Goal: Check status: Check status

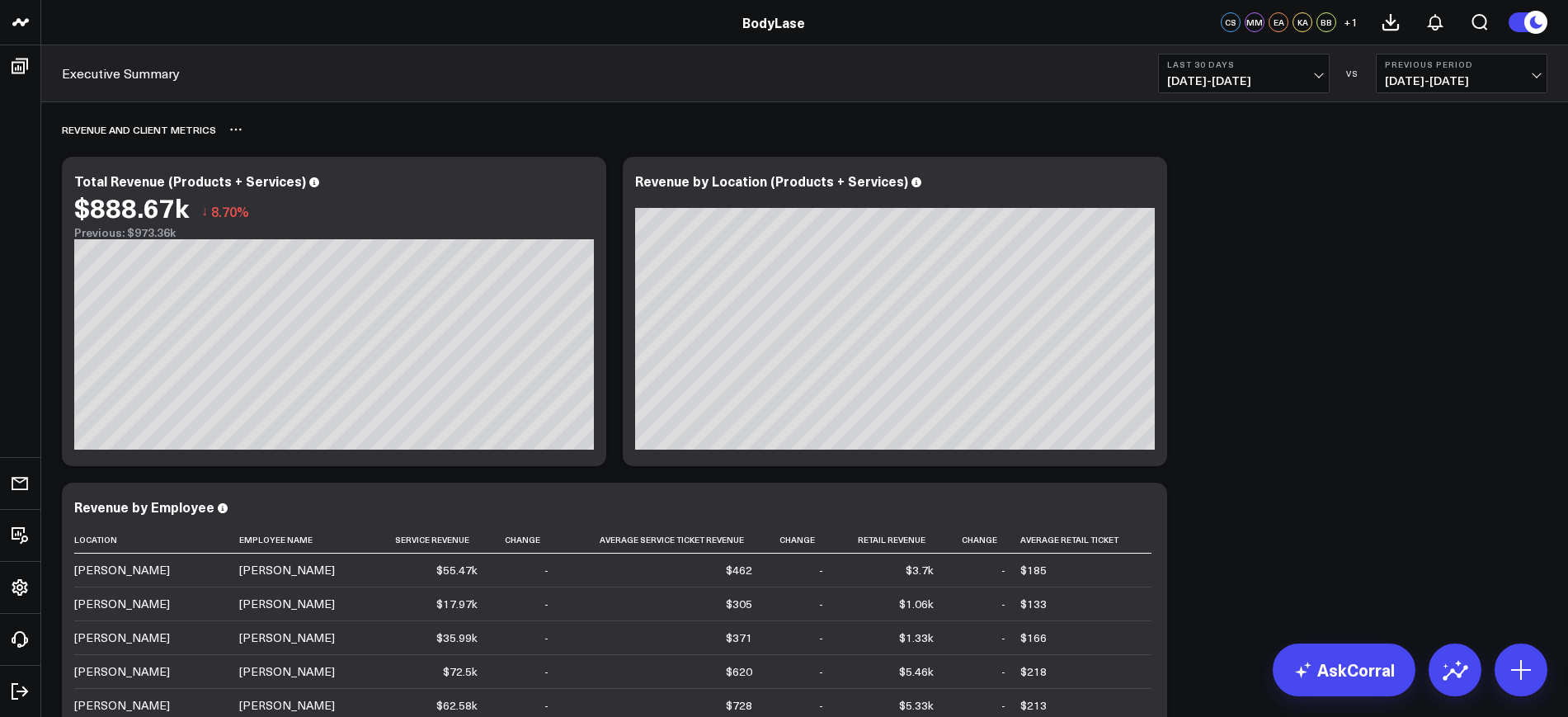
click at [612, 144] on div "Revenue and Client Metrics" at bounding box center [804, 129] width 1486 height 38
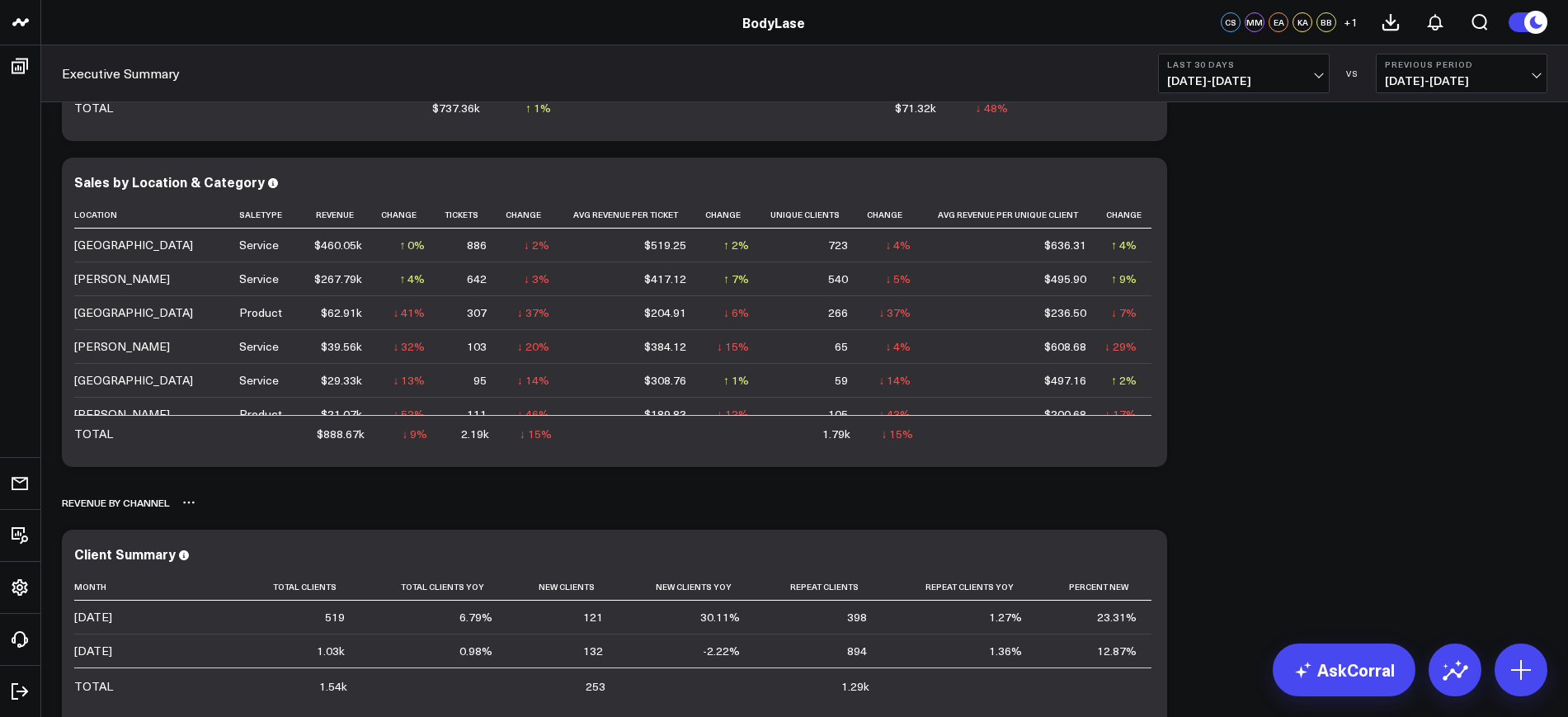
scroll to position [618, 0]
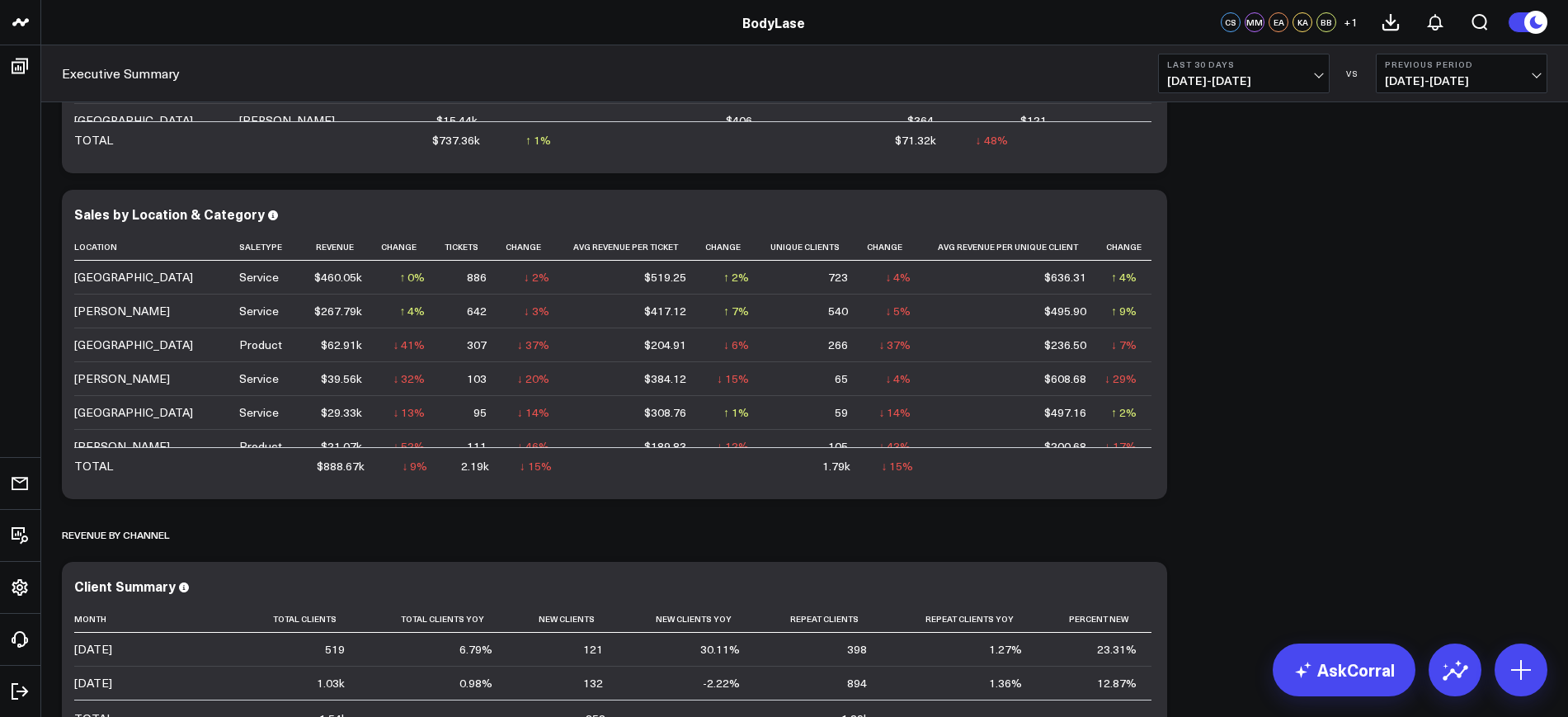
click at [1262, 64] on b "Last 30 Days" at bounding box center [1243, 65] width 153 height 10
click at [1205, 524] on link "Custom Dates" at bounding box center [1244, 526] width 170 height 31
select select "7"
select select "2025"
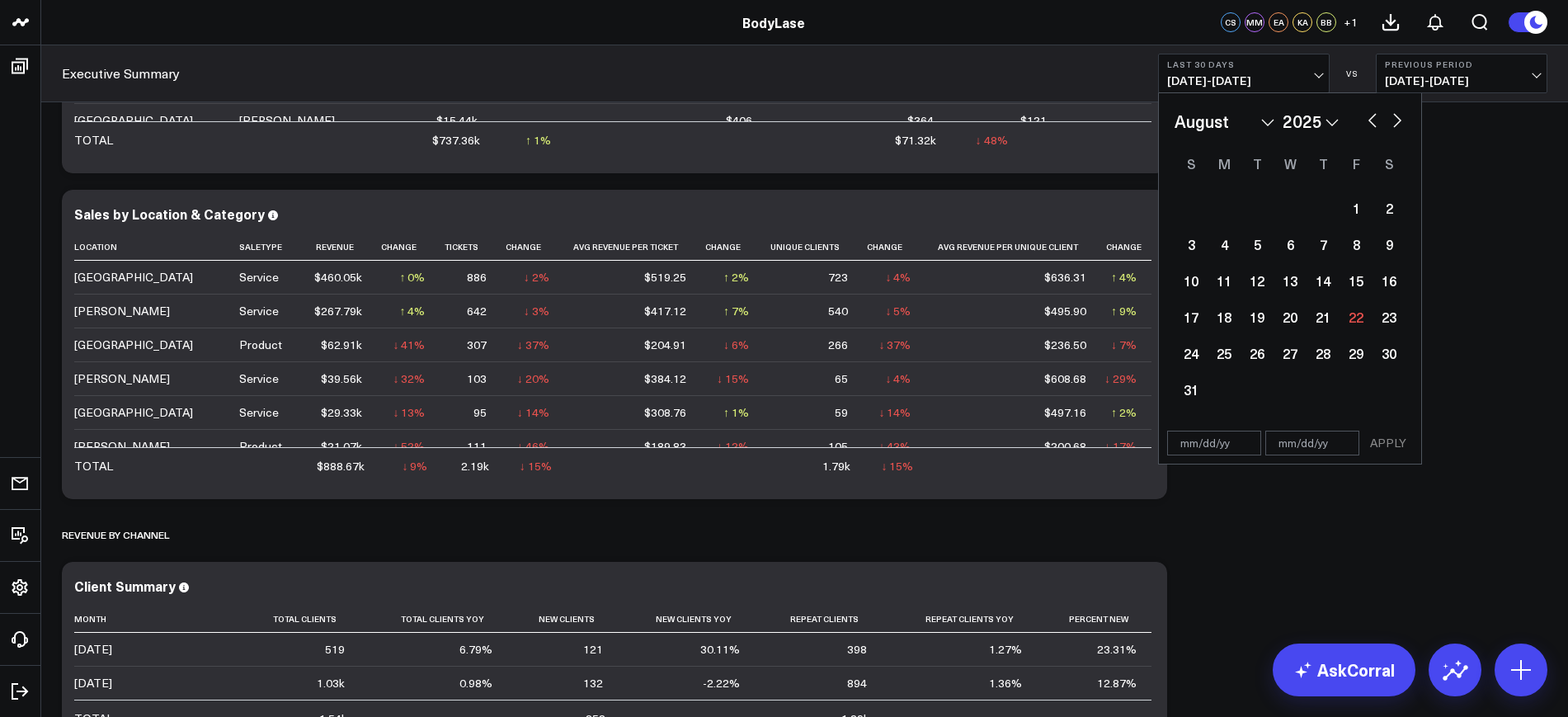
click at [1221, 447] on input "text" at bounding box center [1213, 442] width 94 height 25
select select "7"
select select "2025"
type input "01/01/24"
select select "2024"
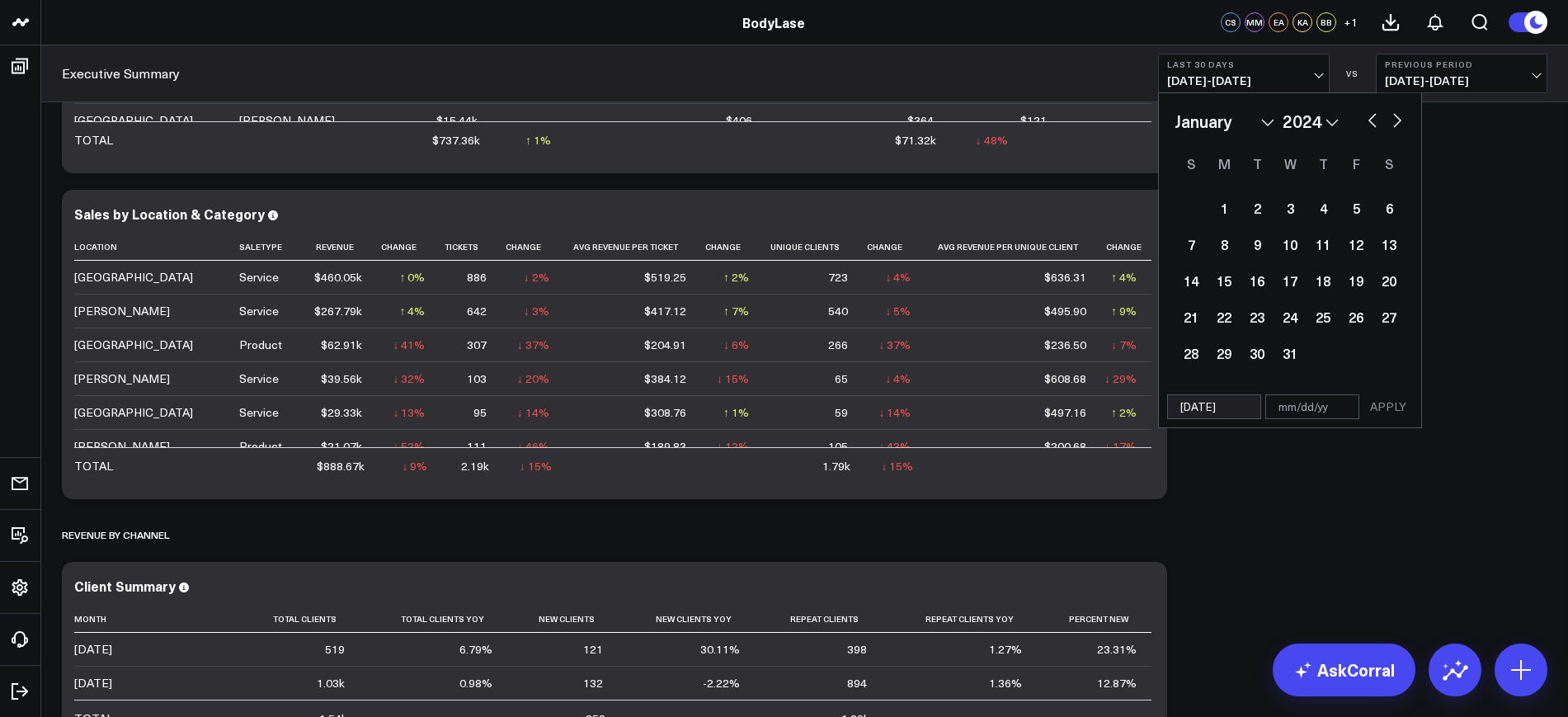
type input "01/01/24"
click at [1308, 402] on input "text" at bounding box center [1312, 407] width 94 height 25
select select "2024"
type input "12"
select select "2024"
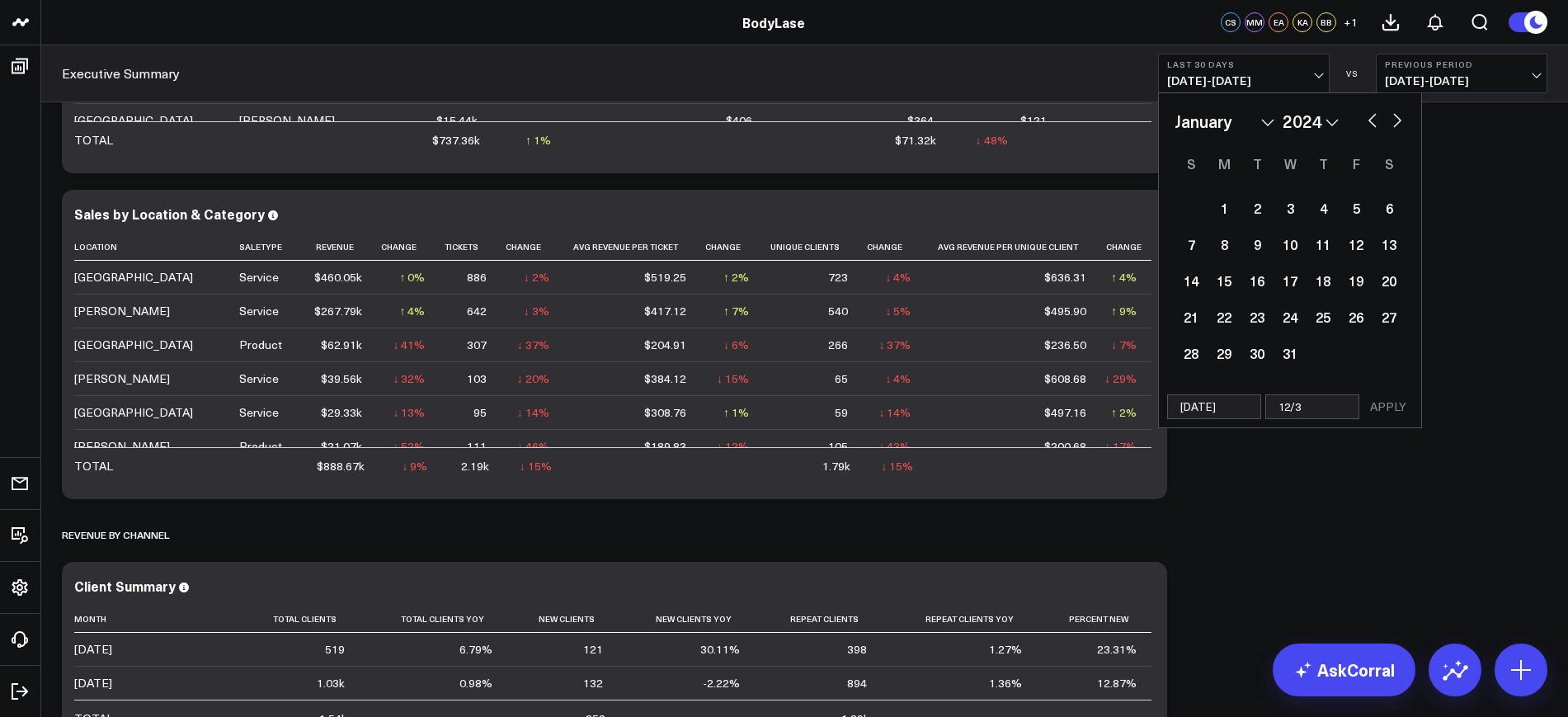
type input "12/32"
select select "2024"
type input "12/3"
select select "2024"
type input "12/31/24"
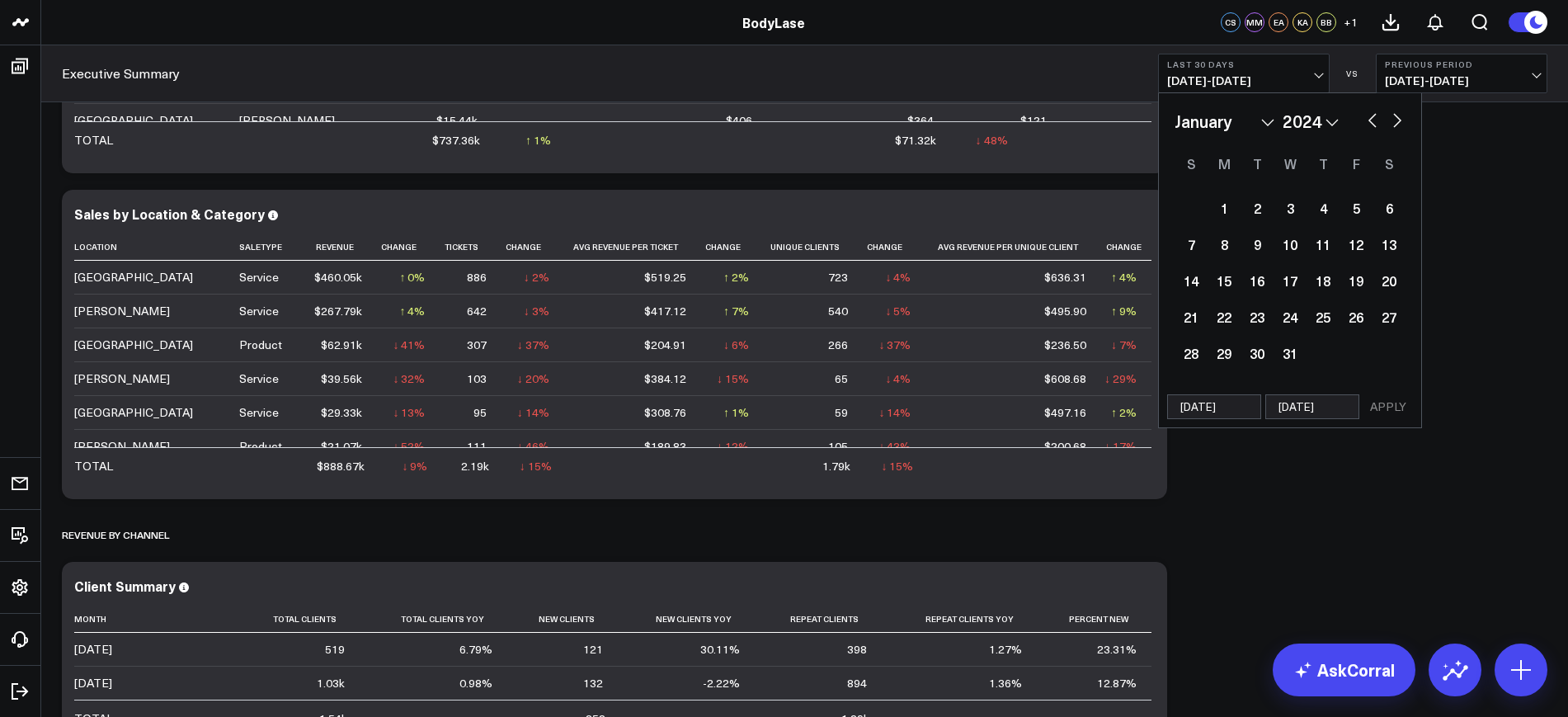
select select "2024"
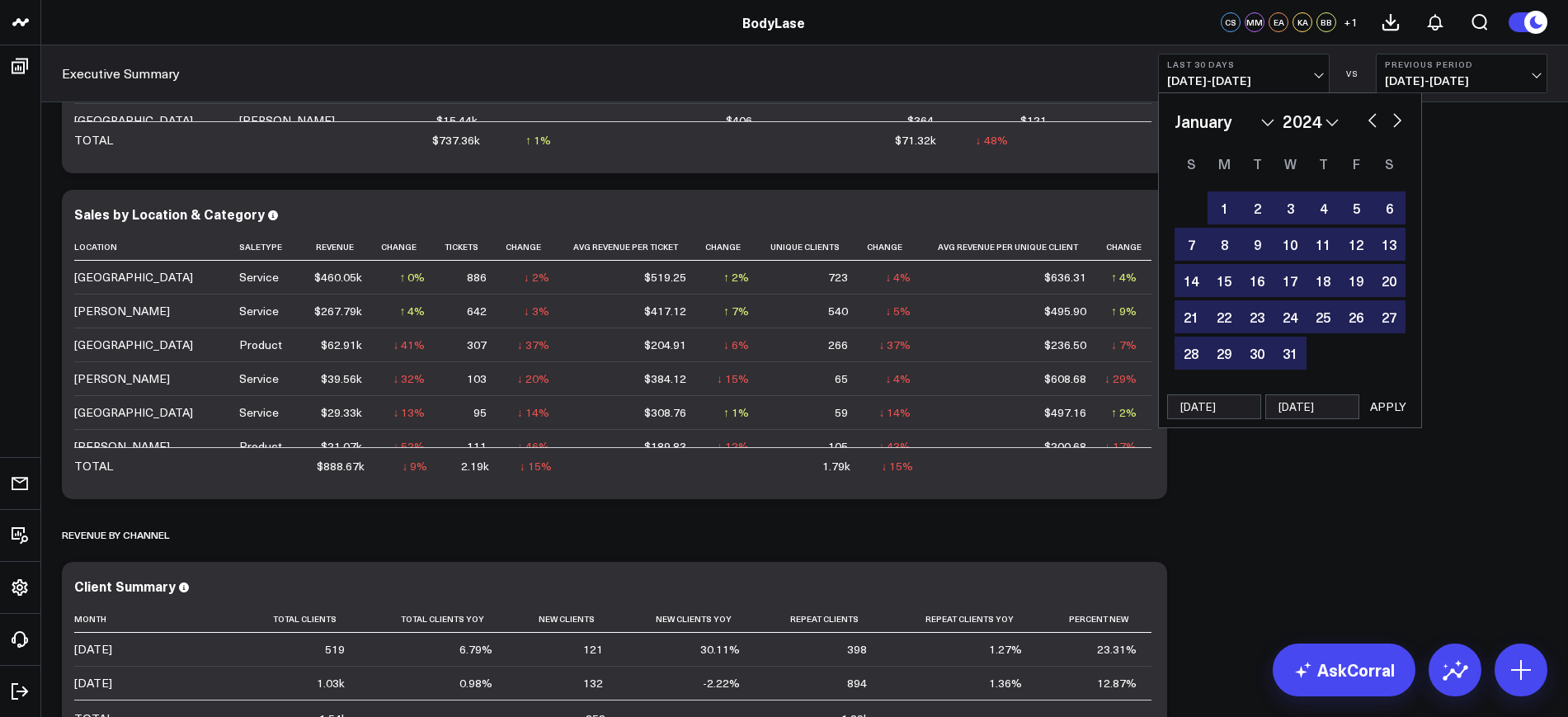
click at [1393, 406] on button "APPLY" at bounding box center [1388, 407] width 49 height 25
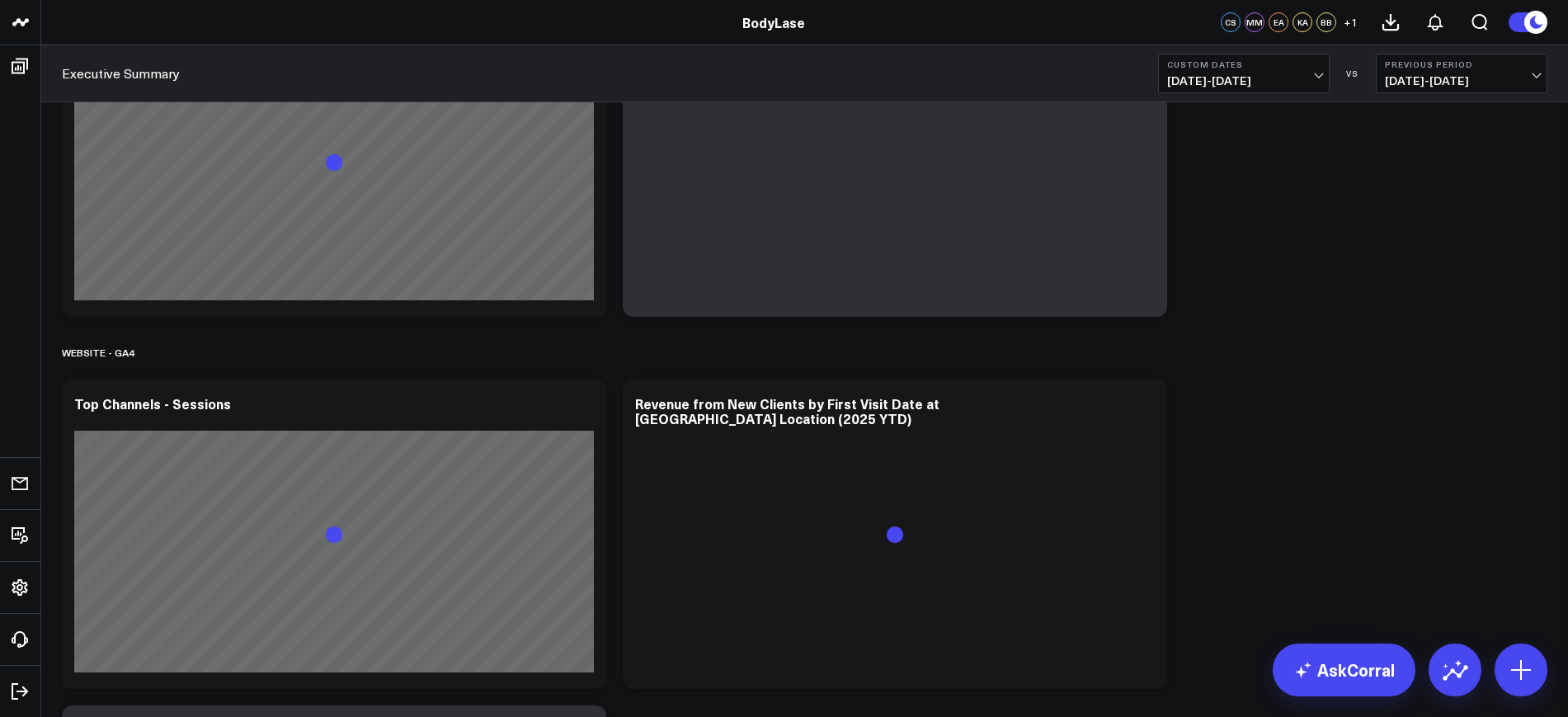
scroll to position [2602, 0]
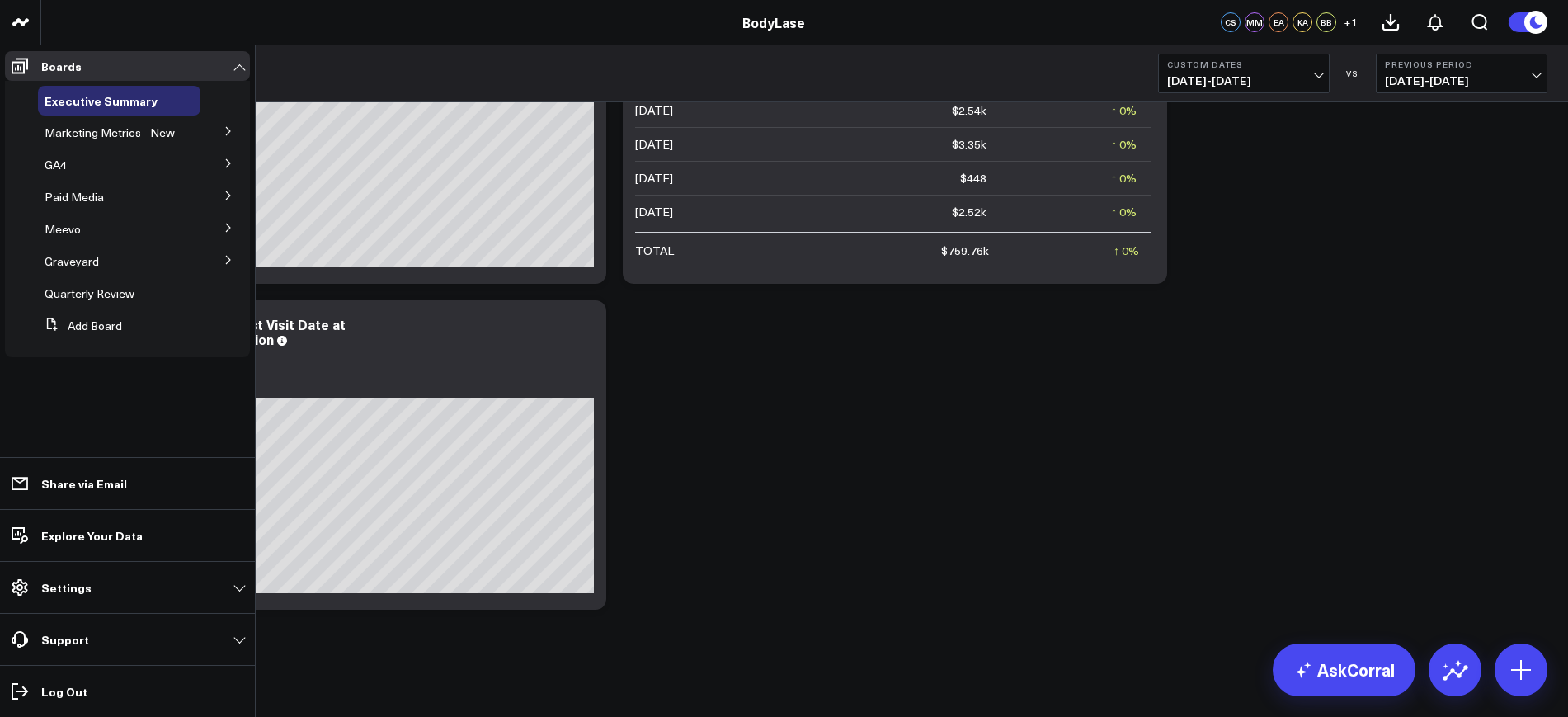
click at [224, 225] on icon at bounding box center [229, 228] width 10 height 10
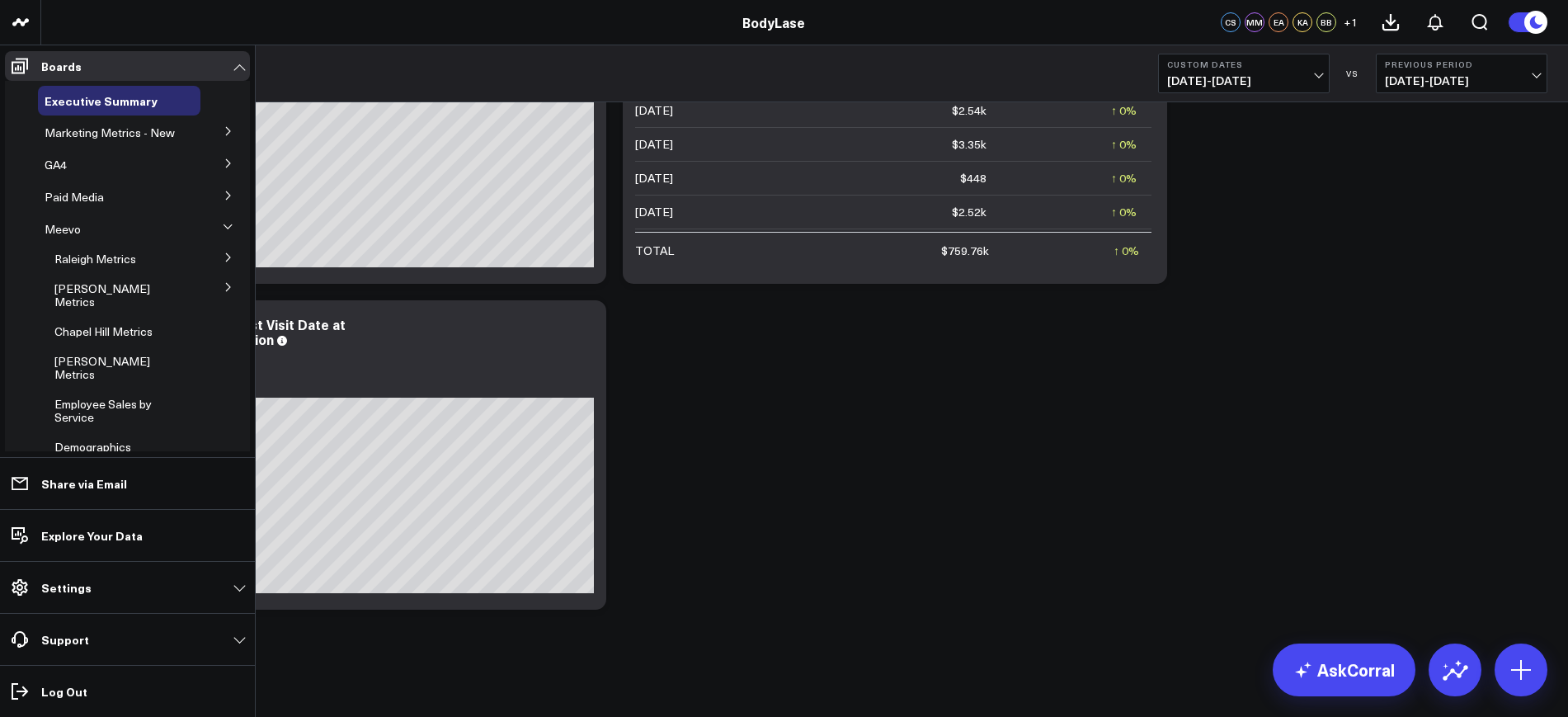
click at [231, 295] on button at bounding box center [228, 286] width 43 height 25
click at [82, 302] on span "[PERSON_NAME] Metrics" at bounding box center [102, 295] width 96 height 29
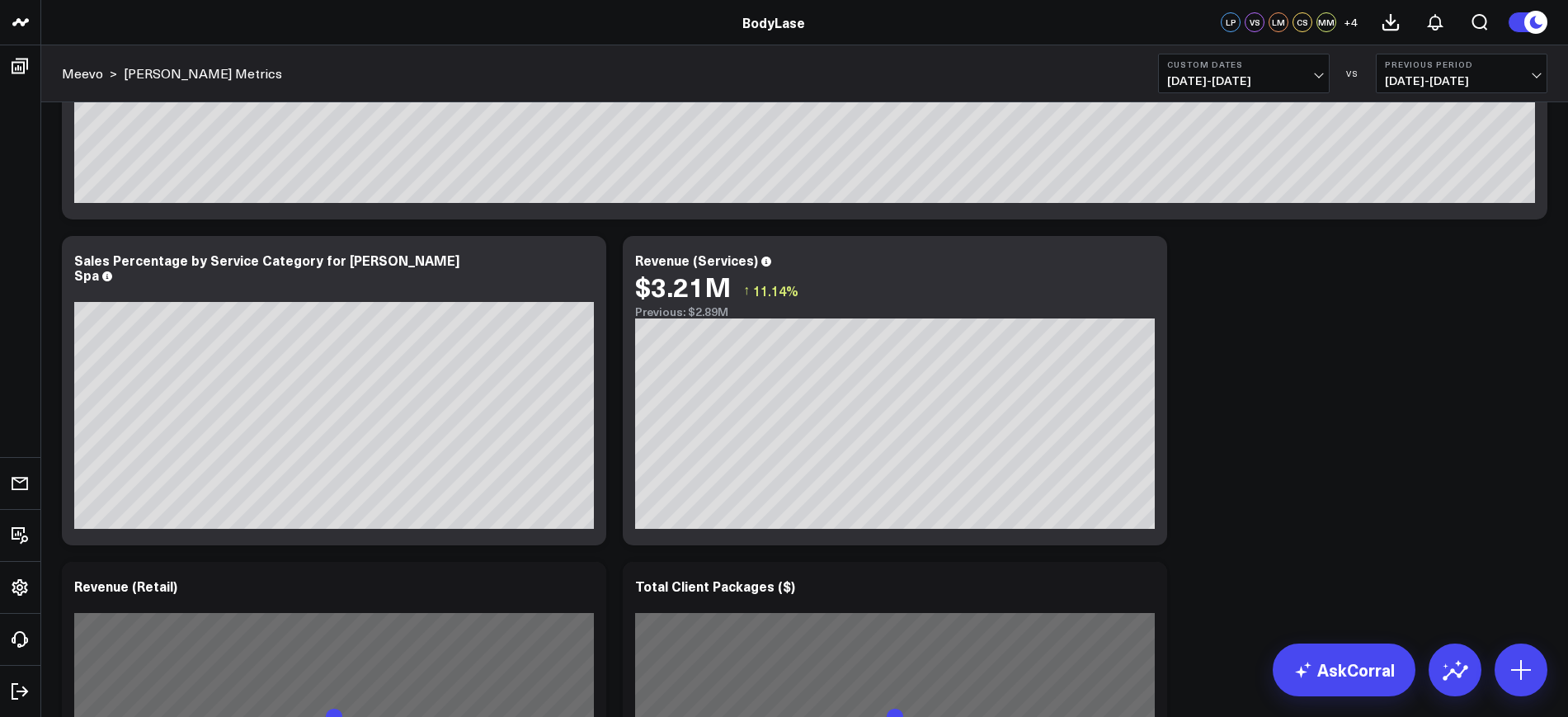
scroll to position [310, 0]
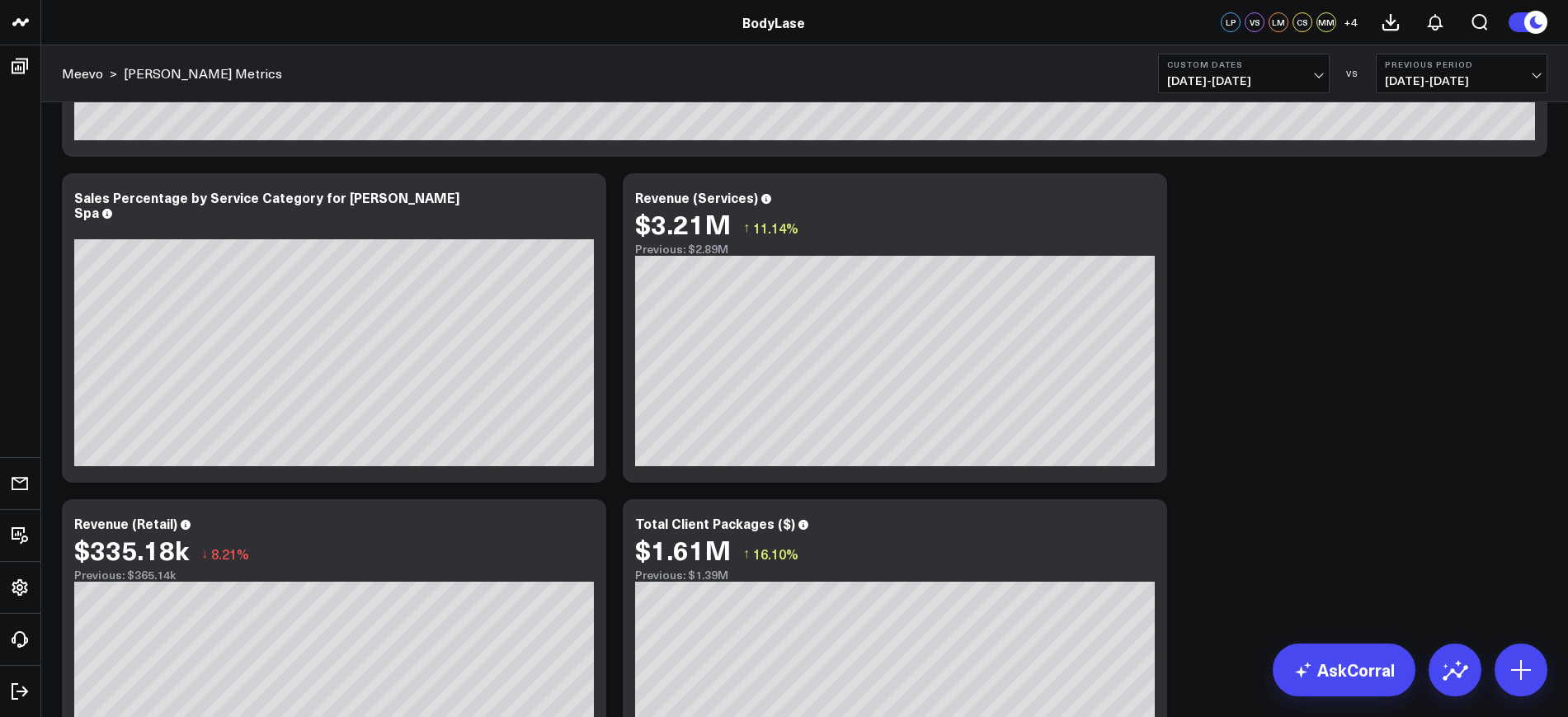
click at [1211, 77] on span "01/01/24 - 12/31/24" at bounding box center [1243, 81] width 153 height 14
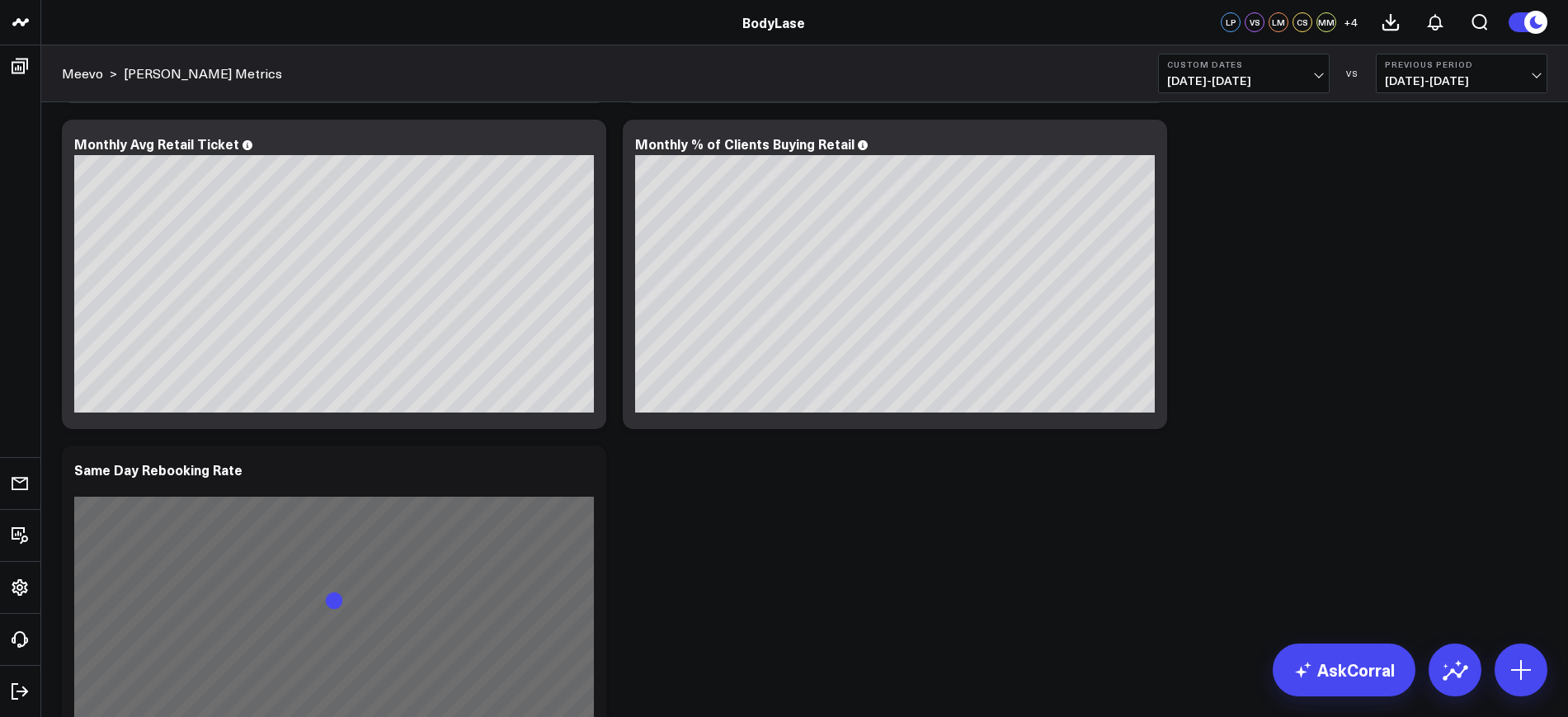
scroll to position [1443, 0]
